Goal: Task Accomplishment & Management: Complete application form

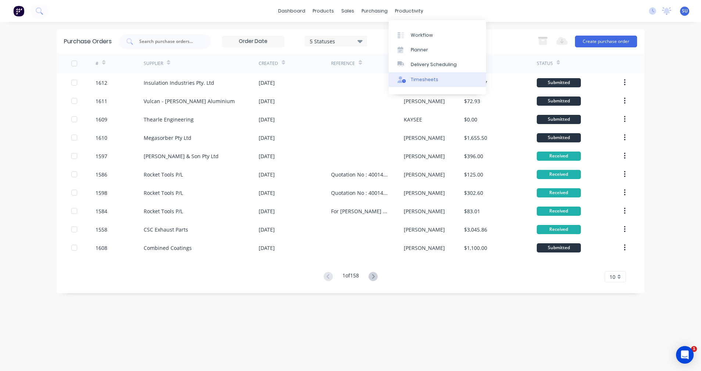
click at [416, 79] on div "Timesheets" at bounding box center [424, 79] width 28 height 7
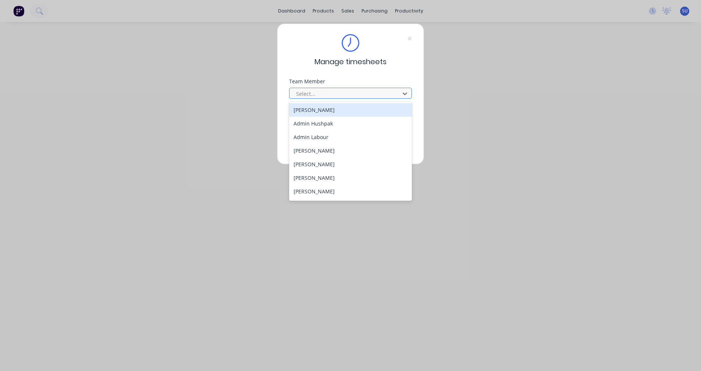
click at [312, 91] on div at bounding box center [345, 93] width 101 height 9
type input "sc"
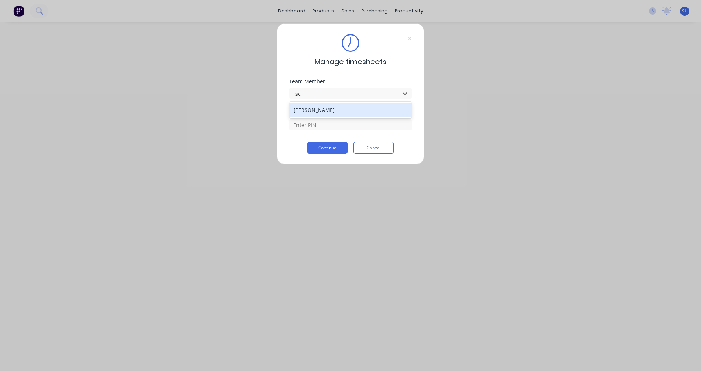
click at [318, 106] on div "[PERSON_NAME]" at bounding box center [350, 110] width 123 height 14
click at [315, 121] on input at bounding box center [350, 124] width 123 height 11
type input "2152"
click at [324, 144] on button "Continue" at bounding box center [327, 148] width 40 height 12
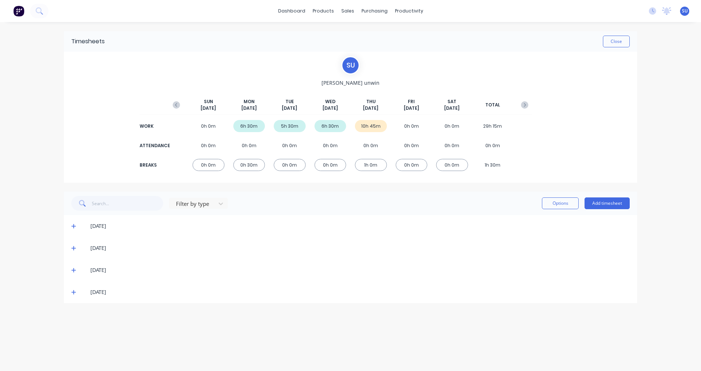
click at [70, 293] on div "[DATE]" at bounding box center [350, 292] width 573 height 22
click at [72, 291] on icon at bounding box center [73, 292] width 5 height 5
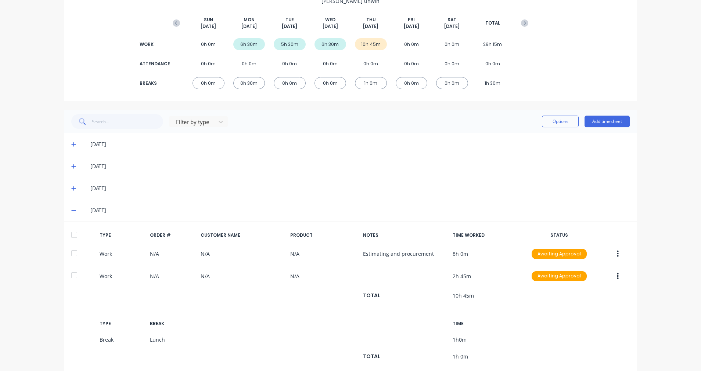
scroll to position [97, 0]
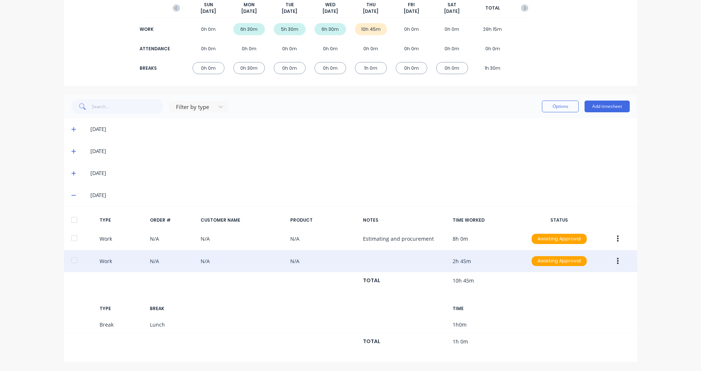
click at [614, 261] on button "button" at bounding box center [617, 261] width 17 height 13
click at [591, 264] on div "Duplicate" at bounding box center [591, 263] width 57 height 11
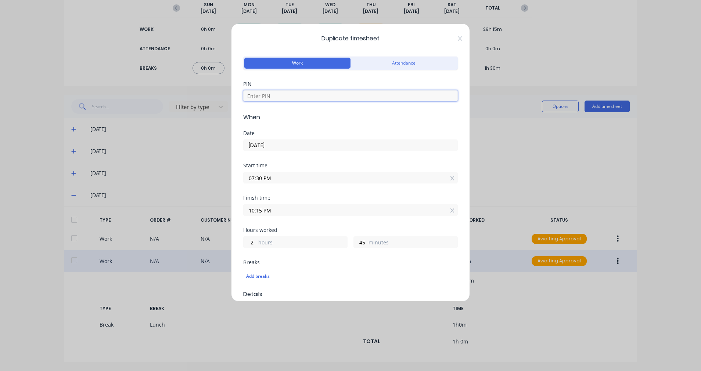
click at [290, 95] on input at bounding box center [350, 95] width 214 height 11
type input "2152"
click at [283, 147] on input "[DATE]" at bounding box center [350, 145] width 214 height 11
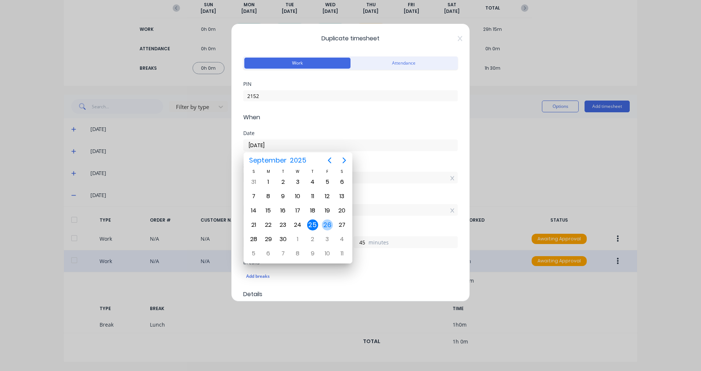
click at [330, 225] on div "26" at bounding box center [327, 225] width 11 height 11
type input "[DATE]"
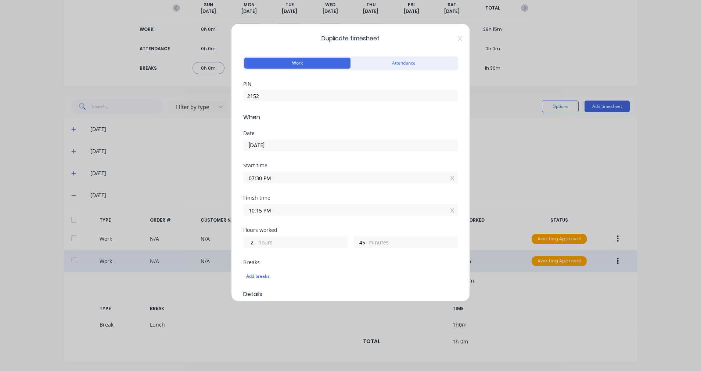
click at [365, 181] on input "07:30 PM" at bounding box center [350, 177] width 214 height 11
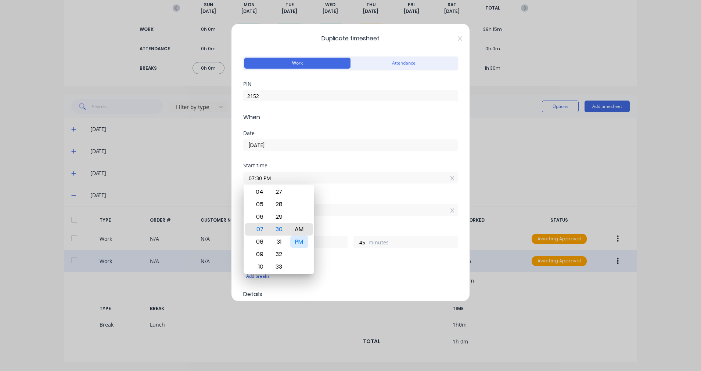
type input "07:30 AM"
type input "14"
click at [376, 190] on div "Start time 07:30 AM" at bounding box center [350, 179] width 214 height 32
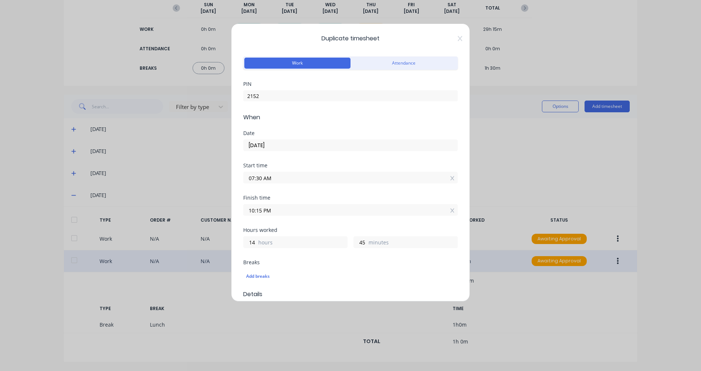
click at [337, 211] on input "10:15 PM" at bounding box center [350, 210] width 214 height 11
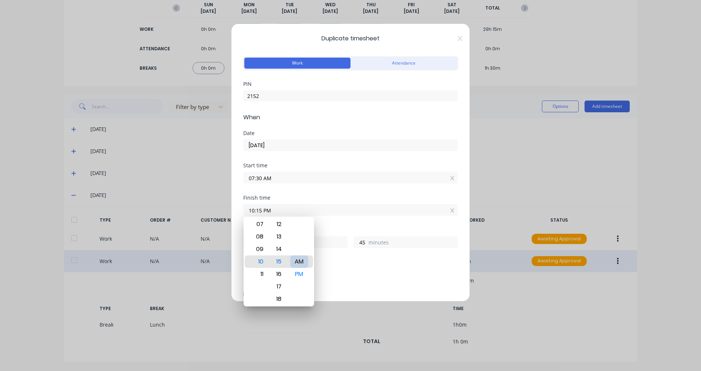
type input "10:15 AM"
type input "2"
type input "09:15 AM"
type input "1"
type input "09:14 AM"
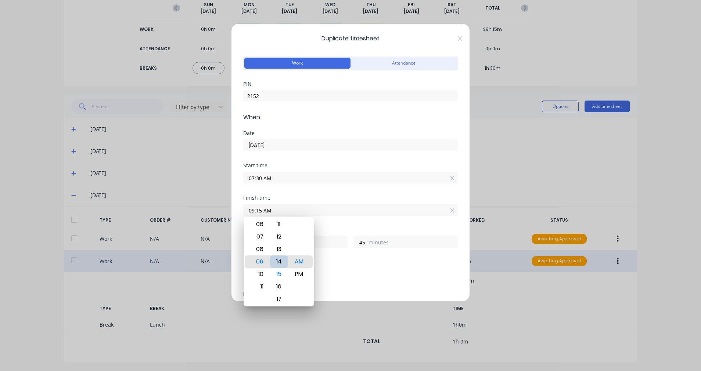
type input "44"
type input "09:11 AM"
type input "41"
type input "09:09 AM"
type input "39"
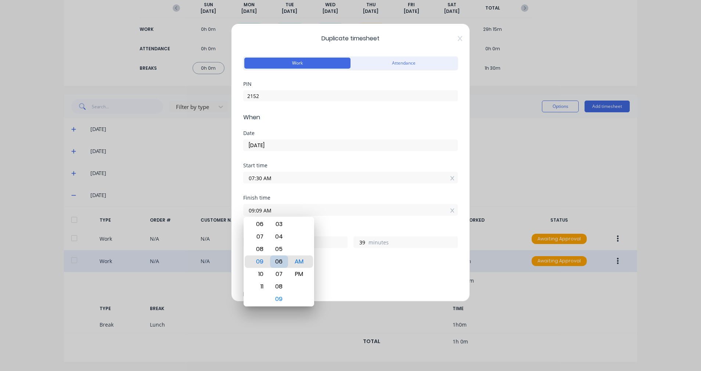
type input "09:06 AM"
type input "36"
type input "09:02 AM"
type input "32"
type input "09:00 AM"
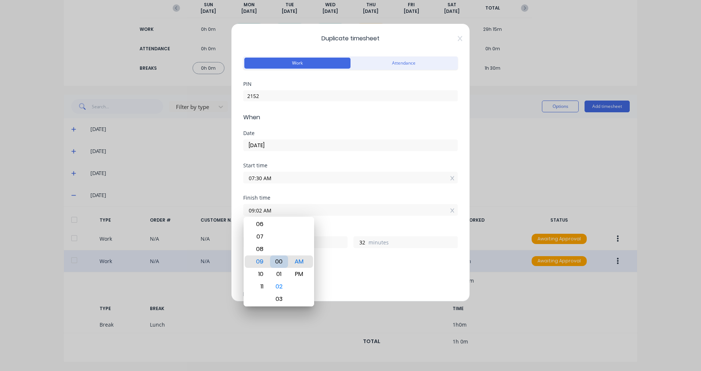
type input "30"
type input "09:04 AM"
type input "34"
type input "09:09 AM"
type input "39"
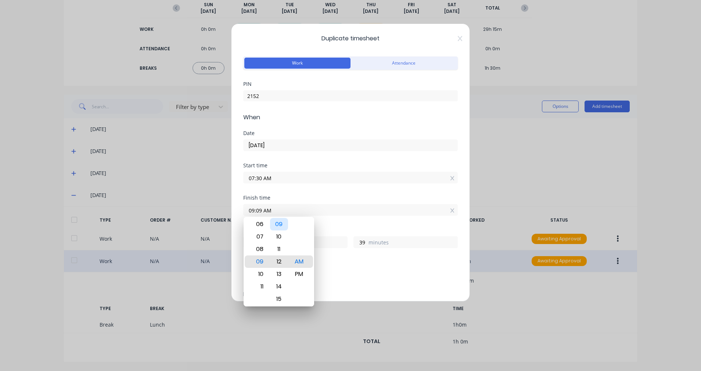
type input "09:12 AM"
type input "42"
type input "09:16 AM"
type input "46"
type input "09:21 AM"
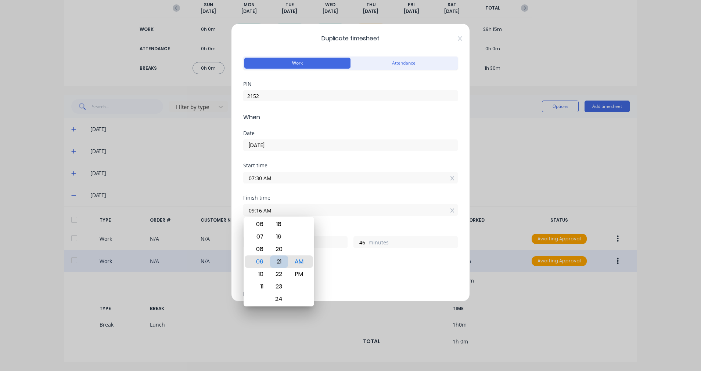
type input "51"
type input "09:22 AM"
type input "52"
type input "09:26 AM"
type input "56"
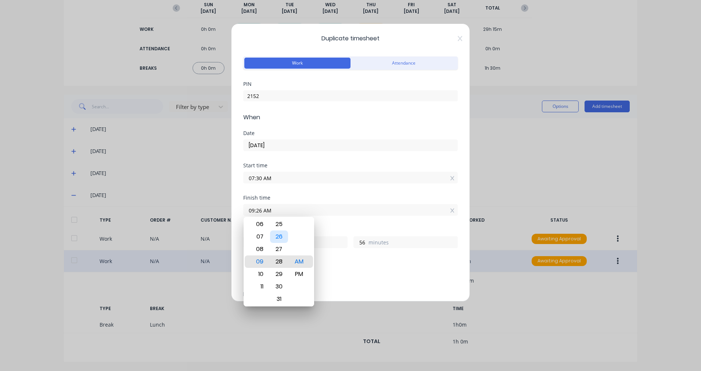
type input "09:29 AM"
type input "59"
type input "09:31 AM"
type input "2"
type input "1"
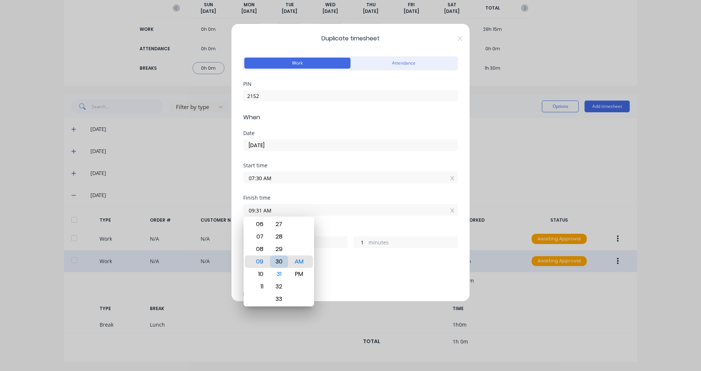
type input "09:30 AM"
type input "0"
click at [402, 195] on div "Finish time" at bounding box center [350, 197] width 214 height 5
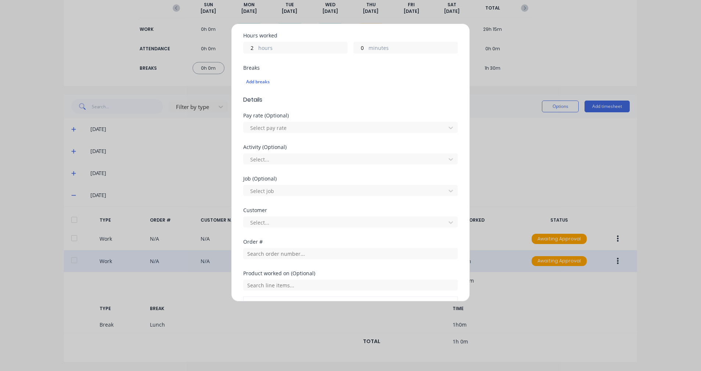
scroll to position [302, 0]
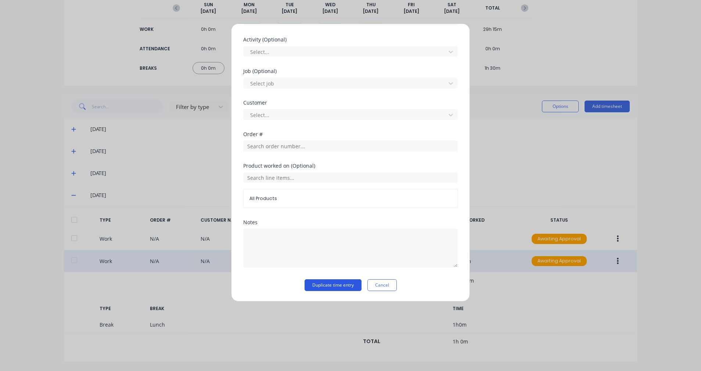
click at [319, 285] on button "Duplicate time entry" at bounding box center [332, 285] width 57 height 12
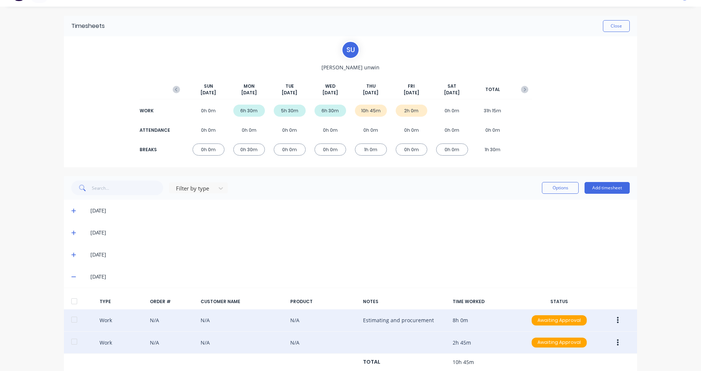
scroll to position [0, 0]
